Goal: Find specific page/section: Find specific page/section

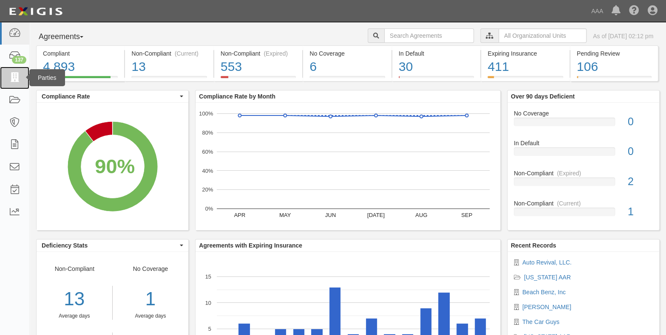
click at [16, 76] on icon at bounding box center [14, 78] width 12 height 10
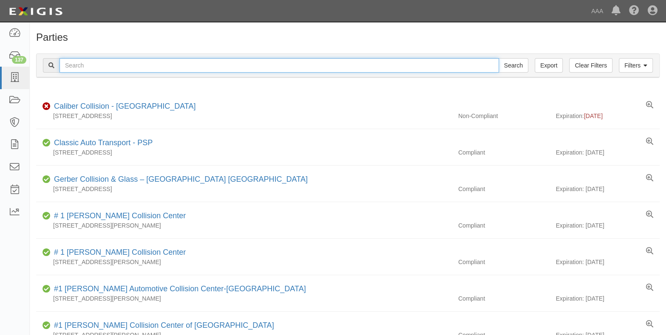
click at [128, 63] on input "text" at bounding box center [278, 65] width 439 height 14
type input "BJ's"
click at [498, 58] on input "Search" at bounding box center [513, 65] width 30 height 14
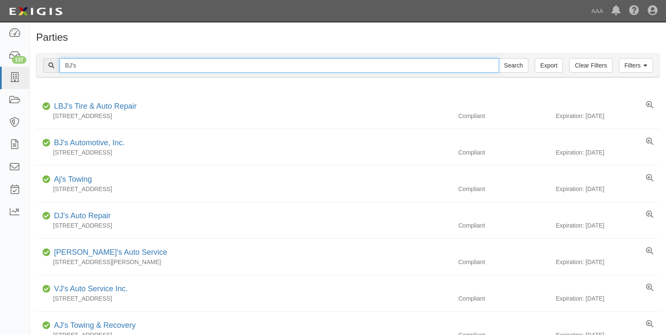
drag, startPoint x: 98, startPoint y: 71, endPoint x: 51, endPoint y: 68, distance: 46.9
click at [51, 68] on div "BJ's Search" at bounding box center [285, 65] width 485 height 14
type input "honda of the desert"
click at [498, 58] on input "Search" at bounding box center [513, 65] width 30 height 14
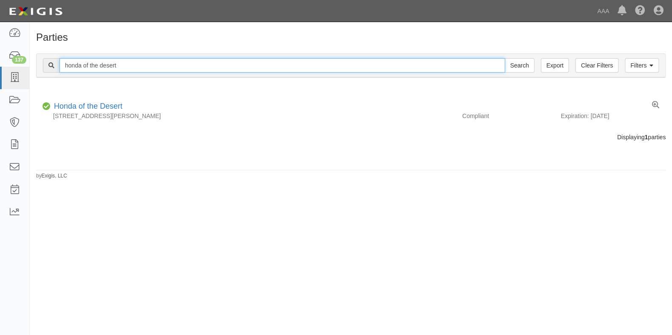
click at [71, 65] on input "honda of the desert" at bounding box center [282, 65] width 446 height 14
type input "toyota of the desert"
click at [505, 58] on input "Search" at bounding box center [520, 65] width 30 height 14
drag, startPoint x: 120, startPoint y: 64, endPoint x: 60, endPoint y: 58, distance: 60.6
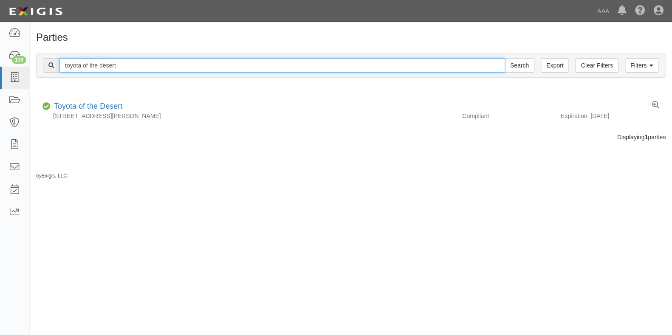
click at [60, 58] on input "toyota of the desert" at bounding box center [282, 65] width 446 height 14
type input "[PERSON_NAME] chevrolet"
click at [505, 58] on input "Search" at bounding box center [520, 65] width 30 height 14
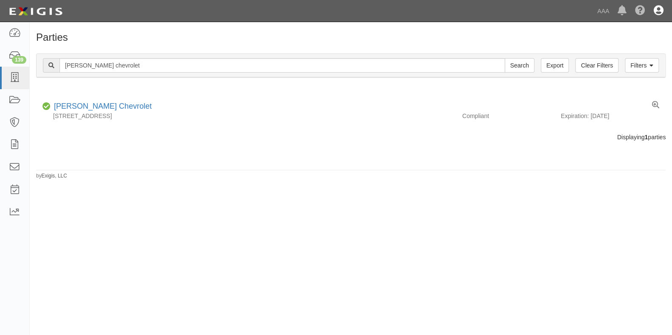
click at [658, 10] on icon at bounding box center [659, 11] width 10 height 10
click at [608, 50] on link "Sign Out" at bounding box center [633, 49] width 67 height 17
